Goal: Task Accomplishment & Management: Complete application form

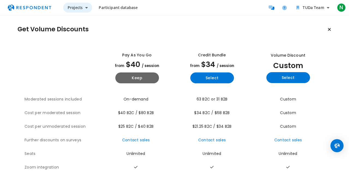
click at [79, 8] on span "Projects" at bounding box center [75, 7] width 15 height 5
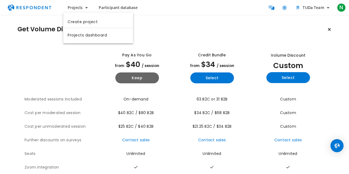
click at [122, 7] on md-backdrop at bounding box center [174, 87] width 349 height 174
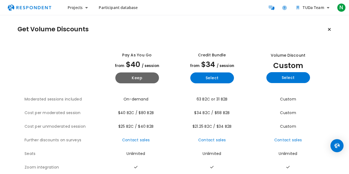
click at [122, 7] on span "Participant database" at bounding box center [118, 7] width 39 height 5
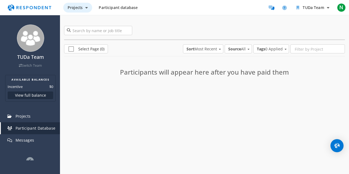
click at [82, 7] on span "Projects" at bounding box center [75, 7] width 15 height 5
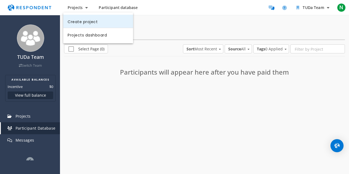
click at [83, 21] on link "Create project" at bounding box center [98, 21] width 70 height 13
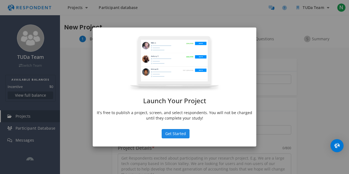
click at [184, 134] on button "Get Started" at bounding box center [176, 133] width 28 height 9
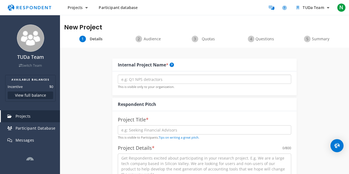
click at [153, 81] on input "text" at bounding box center [205, 79] width 174 height 9
type input "Gobal"
click at [192, 159] on textarea at bounding box center [205, 169] width 174 height 31
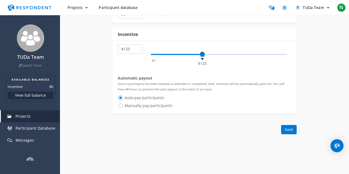
scroll to position [283, 0]
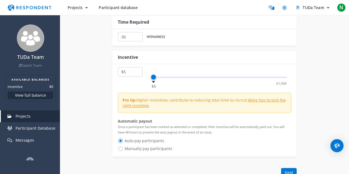
drag, startPoint x: 203, startPoint y: 75, endPoint x: 143, endPoint y: 73, distance: 60.3
click at [143, 73] on div "$5 $10 $15 $20 $25 $30 $35 $40 $45 $50 $55 $60 $65 $70 $75 $80 $85 $90 $95 $100…" at bounding box center [205, 74] width 174 height 15
drag, startPoint x: 156, startPoint y: 74, endPoint x: 173, endPoint y: 74, distance: 17.4
click at [170, 77] on div "$5 $1,000 $45" at bounding box center [219, 77] width 137 height 1
select select "number:25"
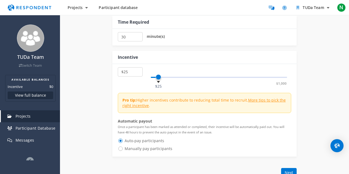
drag, startPoint x: 171, startPoint y: 75, endPoint x: 158, endPoint y: 75, distance: 12.3
click at [158, 75] on span at bounding box center [158, 76] width 5 height 5
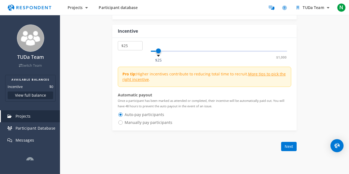
scroll to position [312, 0]
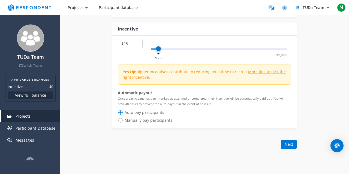
click at [138, 120] on span "Manually pay participants" at bounding box center [145, 120] width 55 height 7
click at [121, 120] on input "Manually pay participants" at bounding box center [120, 120] width 4 height 4
radio input "true"
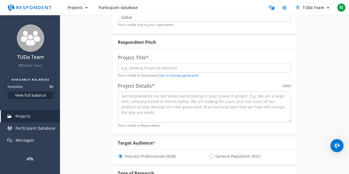
scroll to position [57, 0]
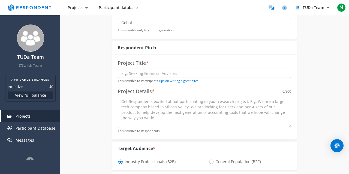
click at [152, 75] on input "text" at bounding box center [205, 73] width 174 height 9
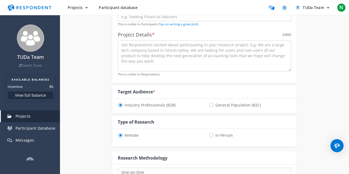
scroll to position [142, 0]
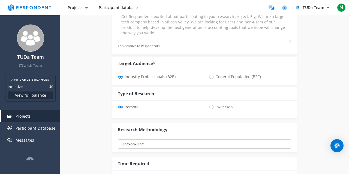
click at [118, 140] on select "One-on-One Focus Group Unmoderated Study Survey Diary Study" at bounding box center [205, 144] width 174 height 9
click at [100, 114] on div "Internal Project Name * Gobal This is visible only to your organization. Respon…" at bounding box center [204, 117] width 289 height 422
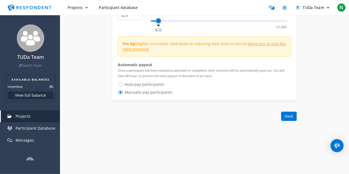
scroll to position [340, 0]
